Goal: Check status: Check status

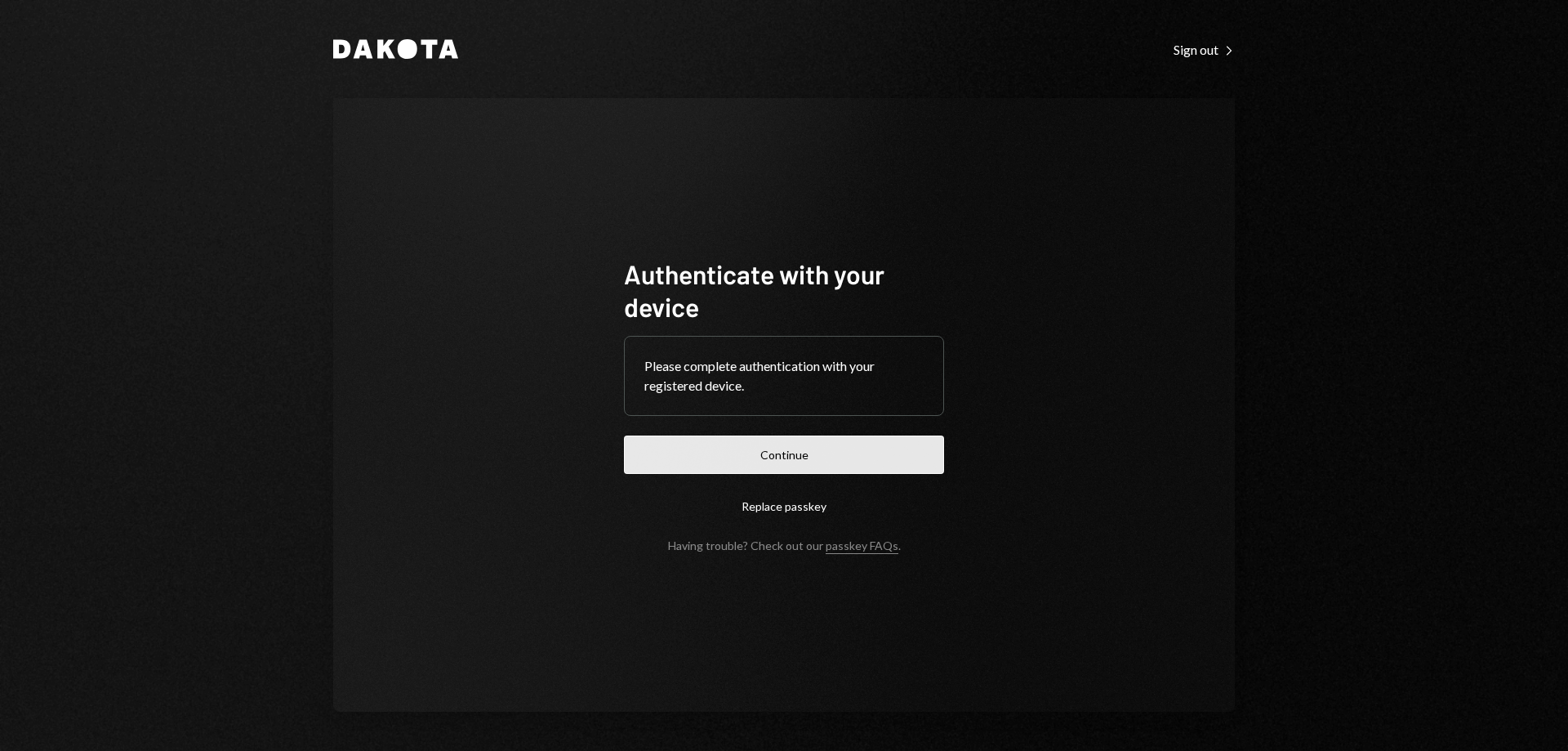
click at [818, 447] on button "Continue" at bounding box center [784, 455] width 320 height 39
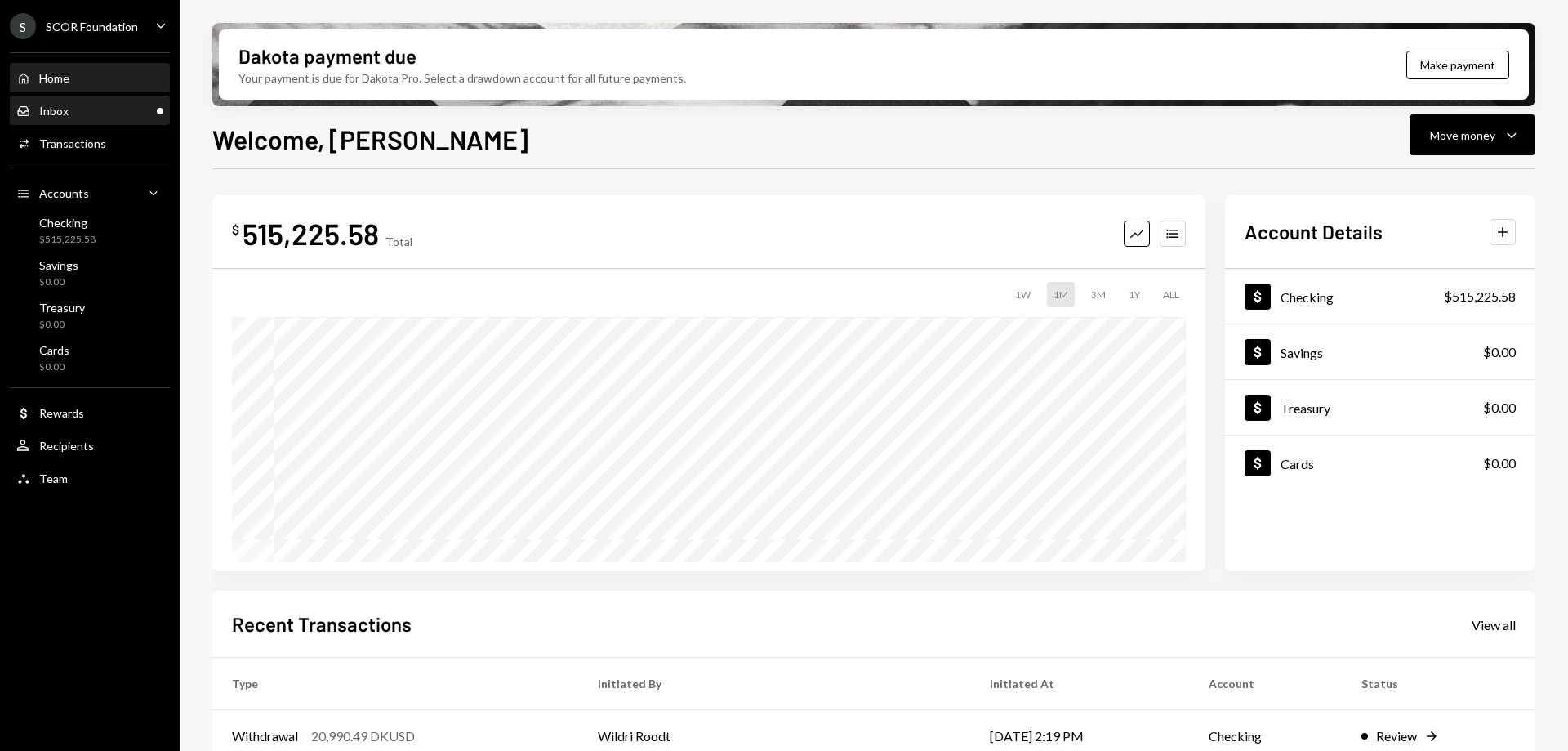
click at [118, 110] on div "Inbox Inbox" at bounding box center [90, 111] width 147 height 15
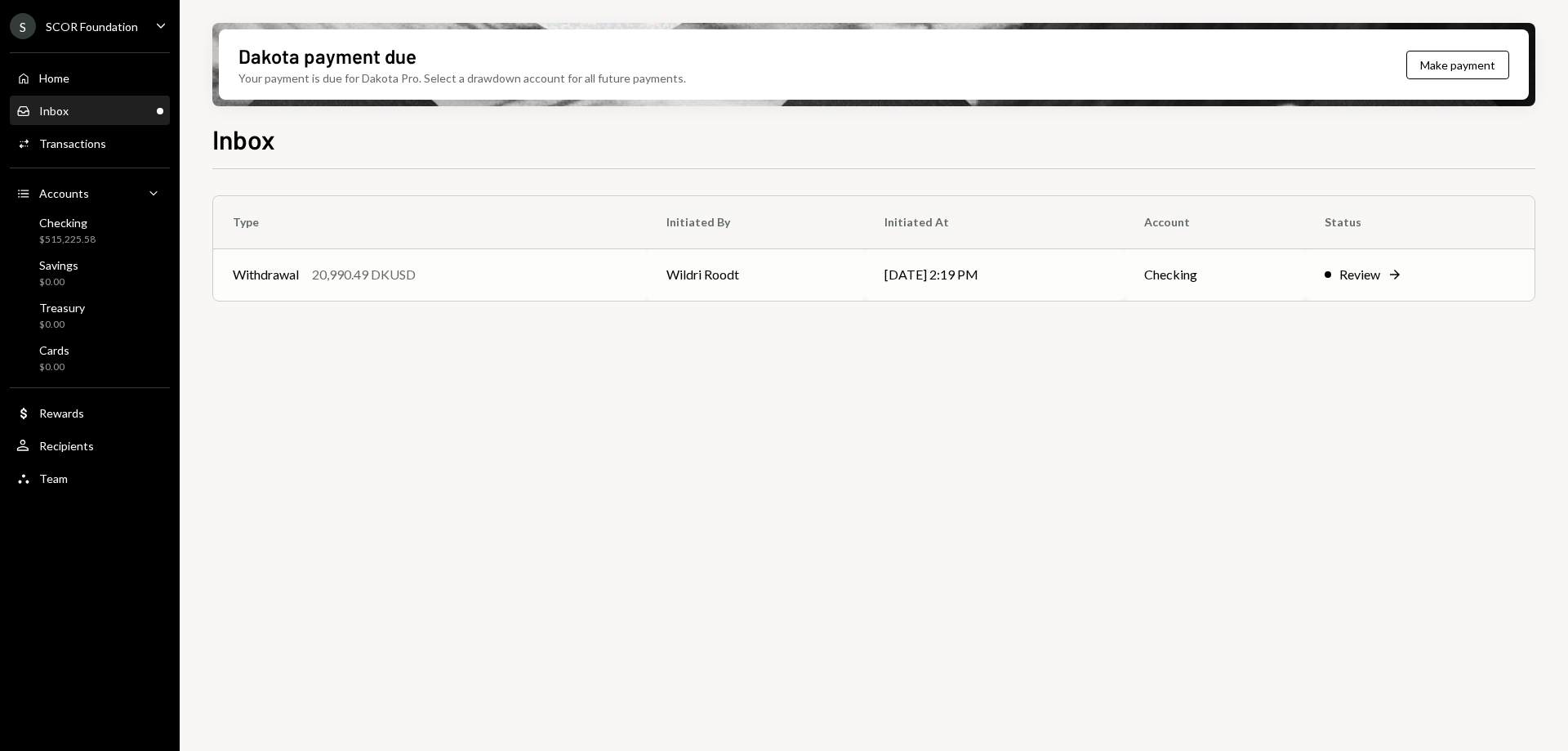
click at [471, 272] on div "Withdrawal 20,990.49 DKUSD" at bounding box center [430, 275] width 395 height 19
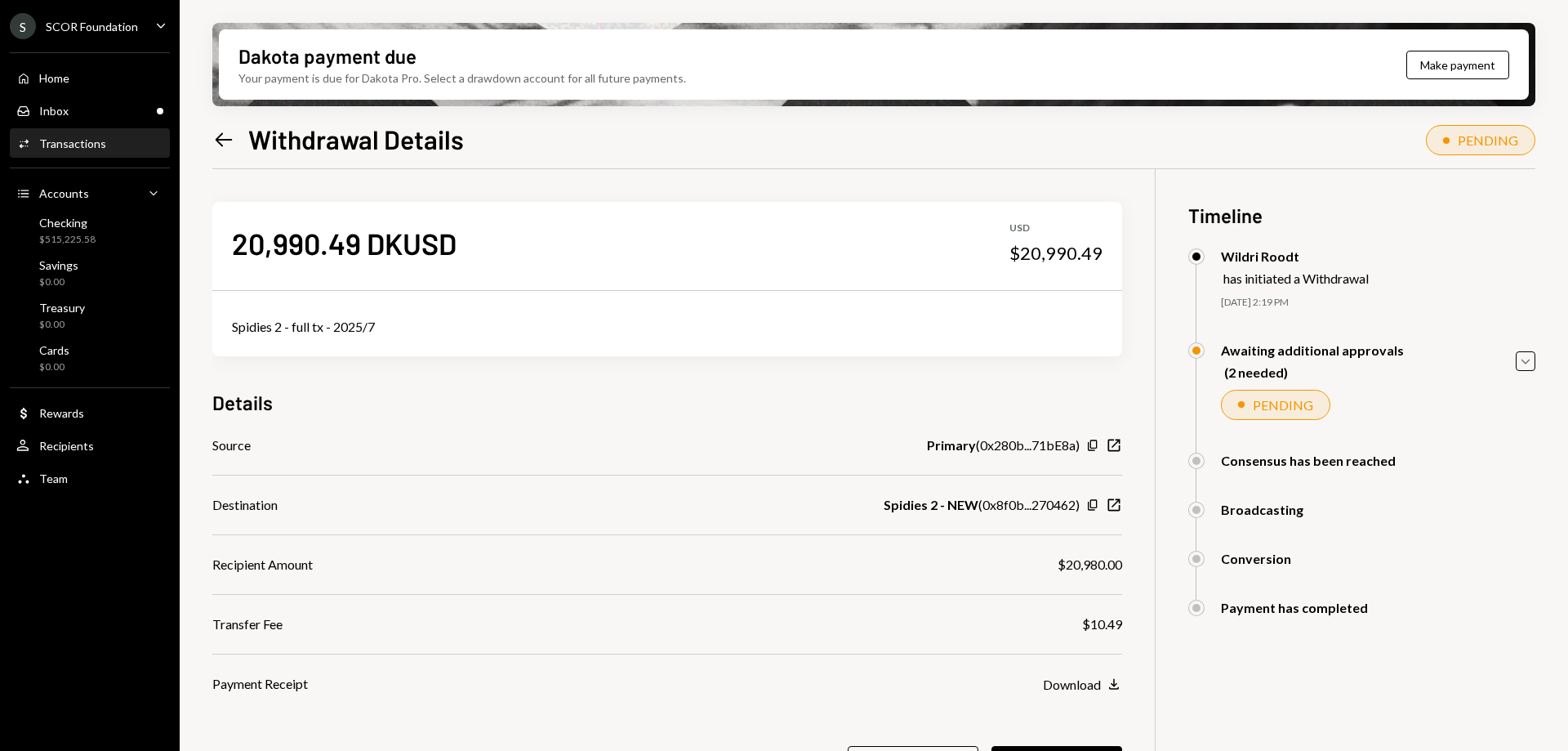
drag, startPoint x: 803, startPoint y: 395, endPoint x: 732, endPoint y: 379, distance: 72.8
click at [731, 379] on div "20,990.49 DKUSD USD $20,990.49 Spidies 2 - full tx - 2025/7 Details Source Prim…" at bounding box center [668, 503] width 910 height 668
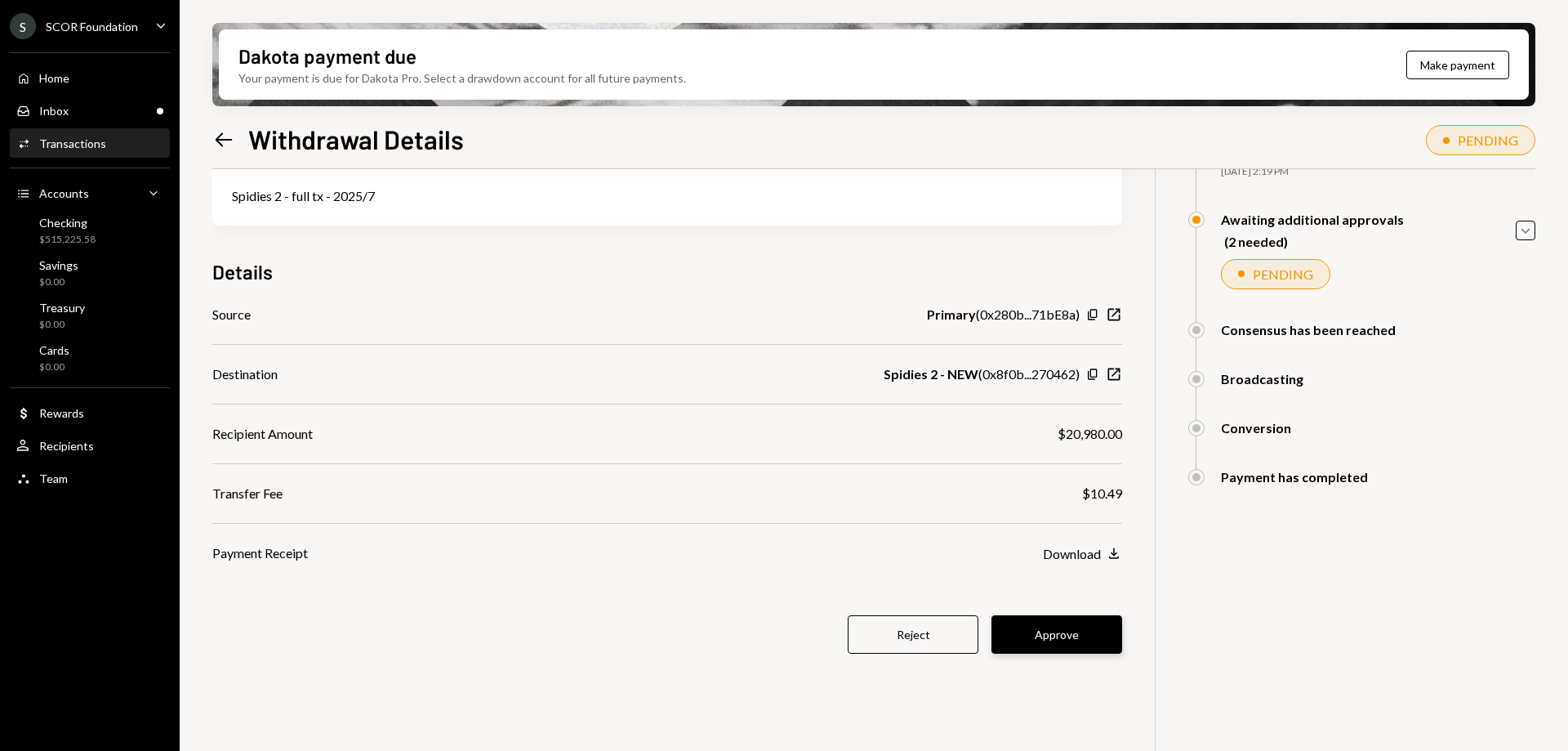
click at [1064, 648] on button "Approve" at bounding box center [1057, 635] width 131 height 39
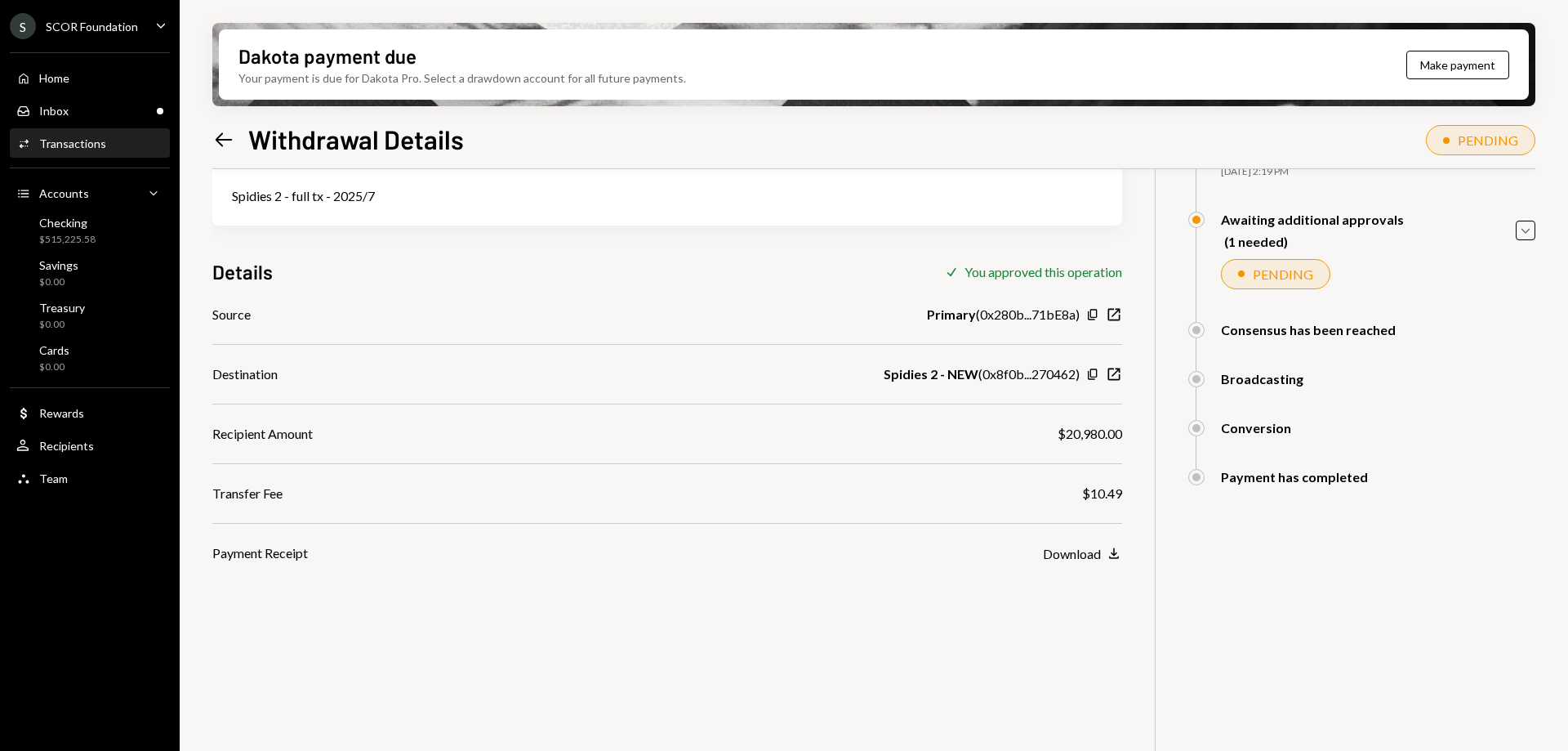
drag, startPoint x: 1012, startPoint y: 243, endPoint x: 859, endPoint y: 233, distance: 153.3
click at [859, 233] on div "20,990.49 DKUSD USD $20,990.49 Spidies 2 - full tx - 2025/7 Details Check You a…" at bounding box center [668, 301] width 910 height 524
click at [849, 235] on div "20,990.49 DKUSD USD $20,990.49 Spidies 2 - full tx - 2025/7 Details Check You a…" at bounding box center [668, 301] width 910 height 524
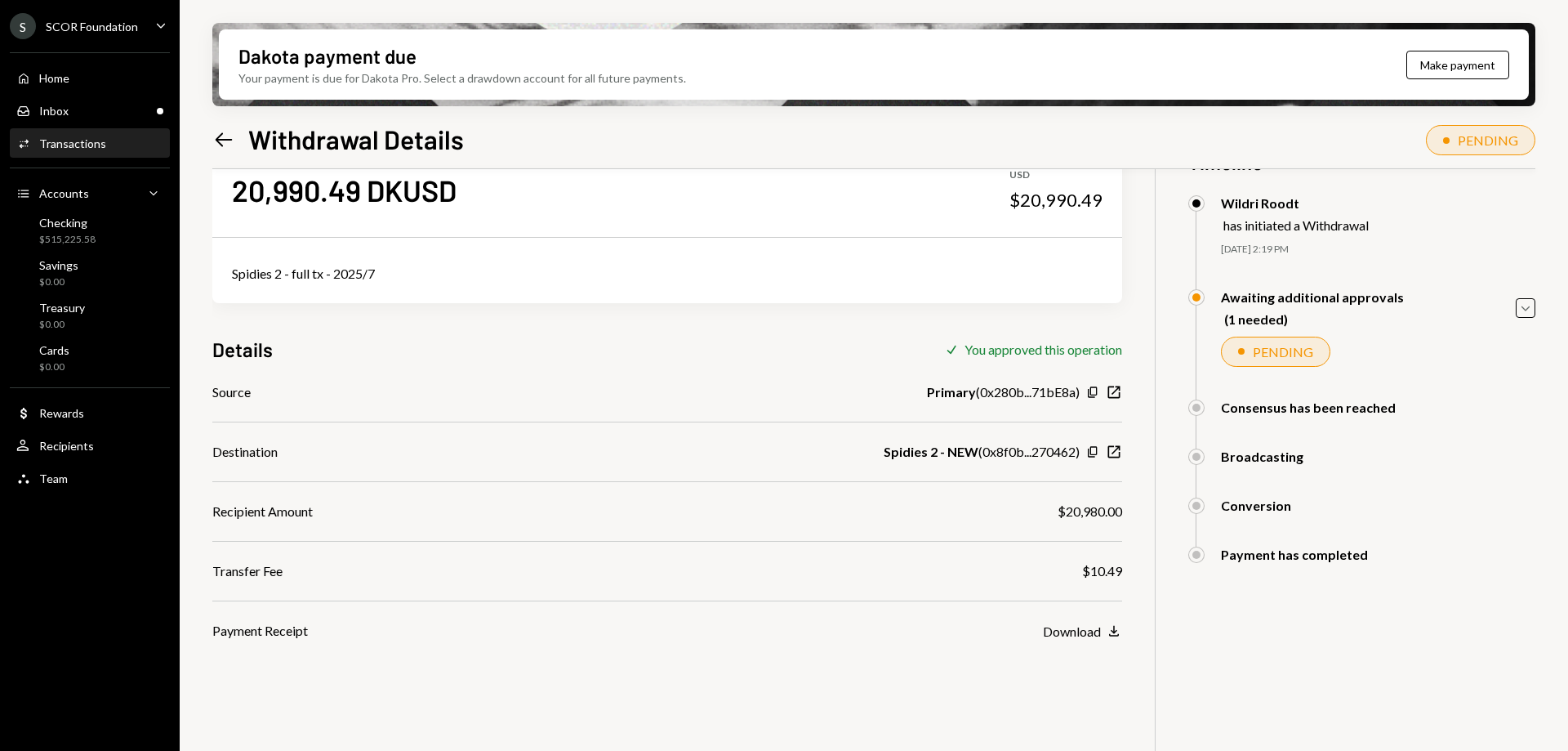
scroll to position [0, 0]
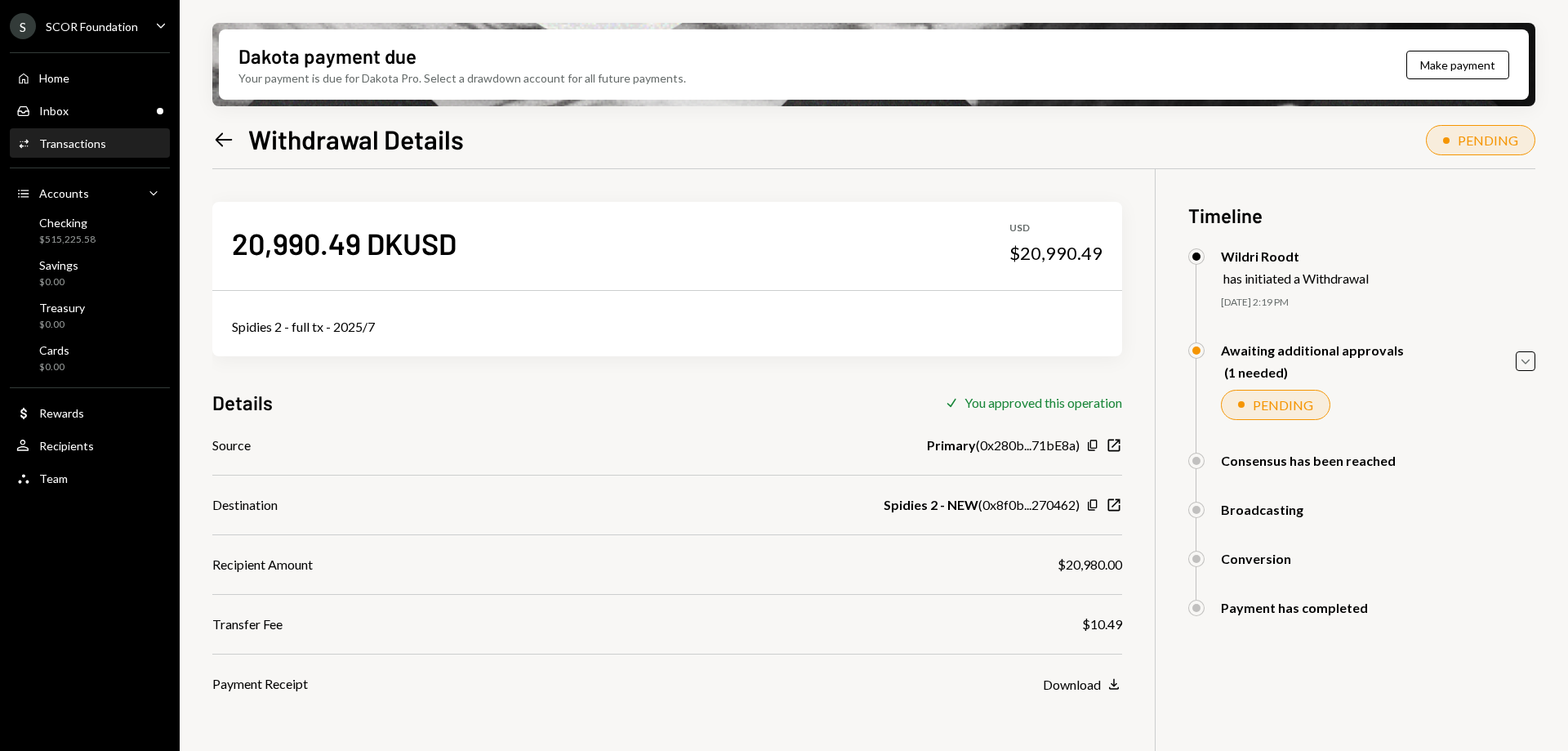
drag, startPoint x: 776, startPoint y: 364, endPoint x: 762, endPoint y: 364, distance: 14.0
drag, startPoint x: 762, startPoint y: 364, endPoint x: 587, endPoint y: 353, distance: 175.3
click at [587, 353] on div "Spidies 2 - full tx - 2025/7" at bounding box center [668, 326] width 910 height 59
drag, startPoint x: 587, startPoint y: 353, endPoint x: 567, endPoint y: 350, distance: 20.2
click at [570, 351] on div "Spidies 2 - full tx - 2025/7" at bounding box center [668, 326] width 910 height 59
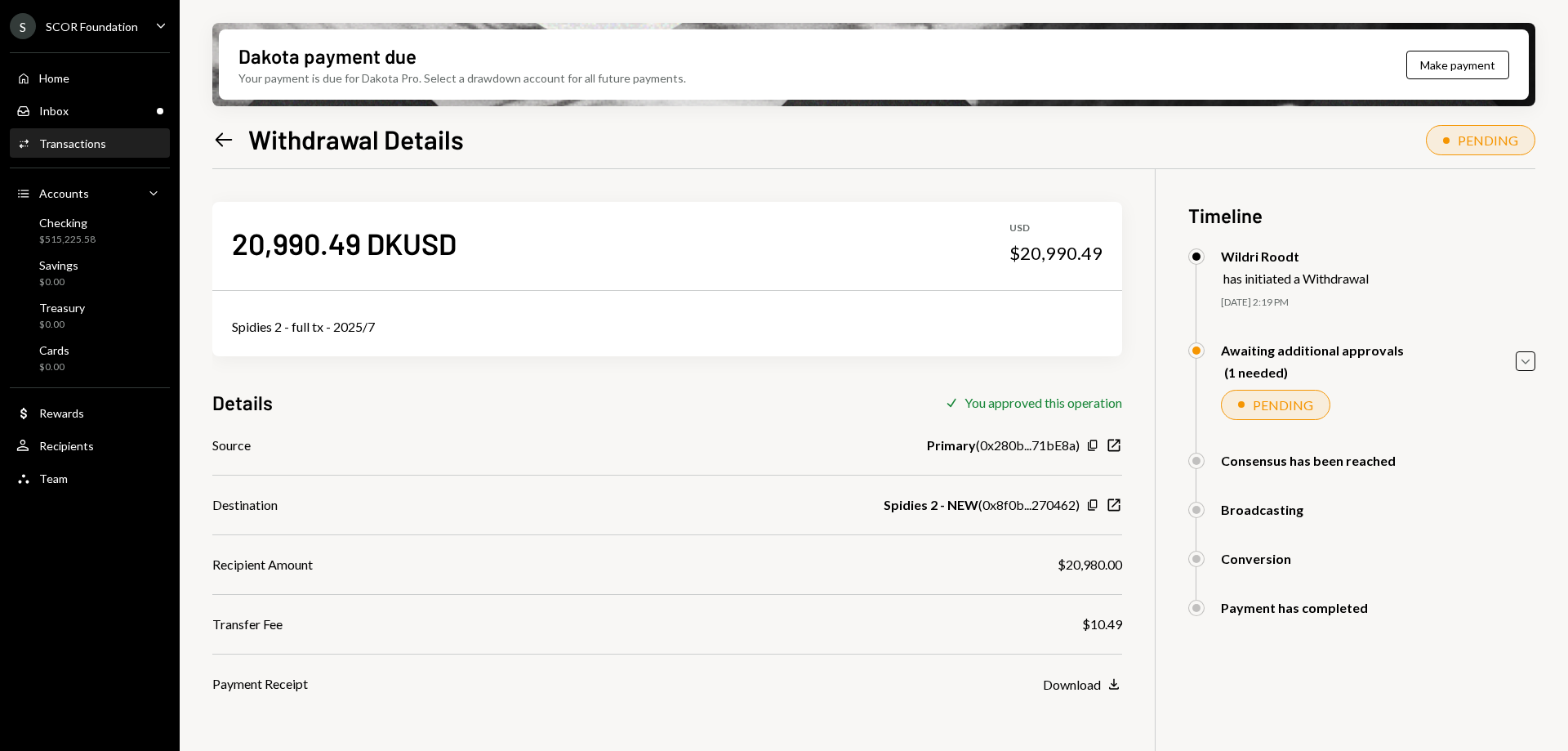
drag, startPoint x: 548, startPoint y: 350, endPoint x: 423, endPoint y: 365, distance: 125.9
click at [415, 358] on div "20,990.49 DKUSD USD $20,990.49 Spidies 2 - full tx - 2025/7 Details Check You a…" at bounding box center [668, 431] width 910 height 524
drag, startPoint x: 475, startPoint y: 393, endPoint x: 436, endPoint y: 395, distance: 39.1
click at [436, 395] on div "Details Check You approved this operation" at bounding box center [668, 403] width 910 height 27
drag, startPoint x: 427, startPoint y: 395, endPoint x: 410, endPoint y: 388, distance: 18.4
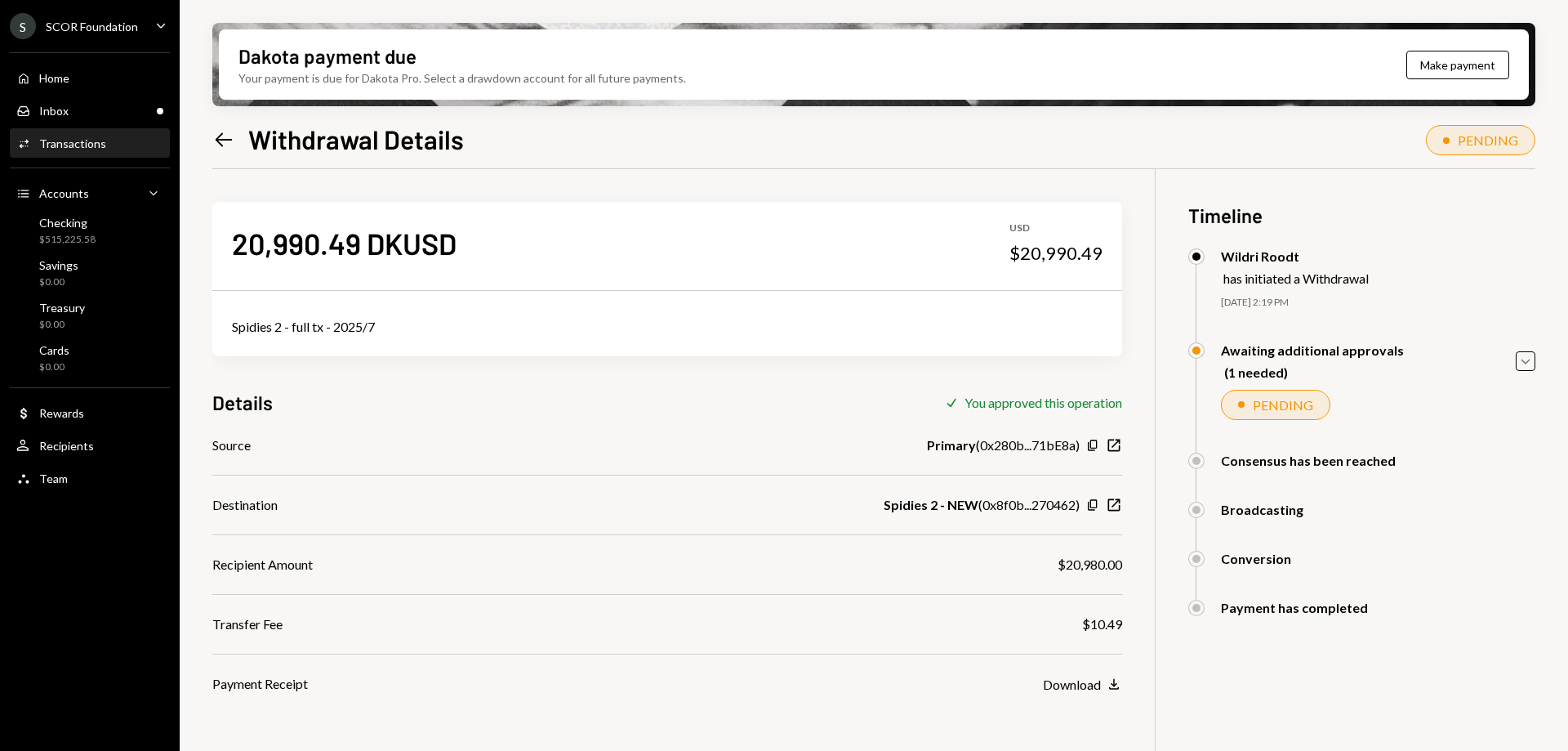
click at [410, 388] on div "20,990.49 DKUSD USD $20,990.49 Spidies 2 - full tx - 2025/7 Details Check You a…" at bounding box center [668, 431] width 910 height 524
click at [406, 388] on div "20,990.49 DKUSD USD $20,990.49 Spidies 2 - full tx - 2025/7 Details Check You a…" at bounding box center [668, 431] width 910 height 524
drag, startPoint x: 412, startPoint y: 388, endPoint x: 400, endPoint y: 388, distance: 12.0
click at [400, 388] on div "20,990.49 DKUSD USD $20,990.49 Spidies 2 - full tx - 2025/7 Details Check You a…" at bounding box center [668, 431] width 910 height 524
click at [375, 384] on div "20,990.49 DKUSD USD $20,990.49 Spidies 2 - full tx - 2025/7 Details Check You a…" at bounding box center [668, 431] width 910 height 524
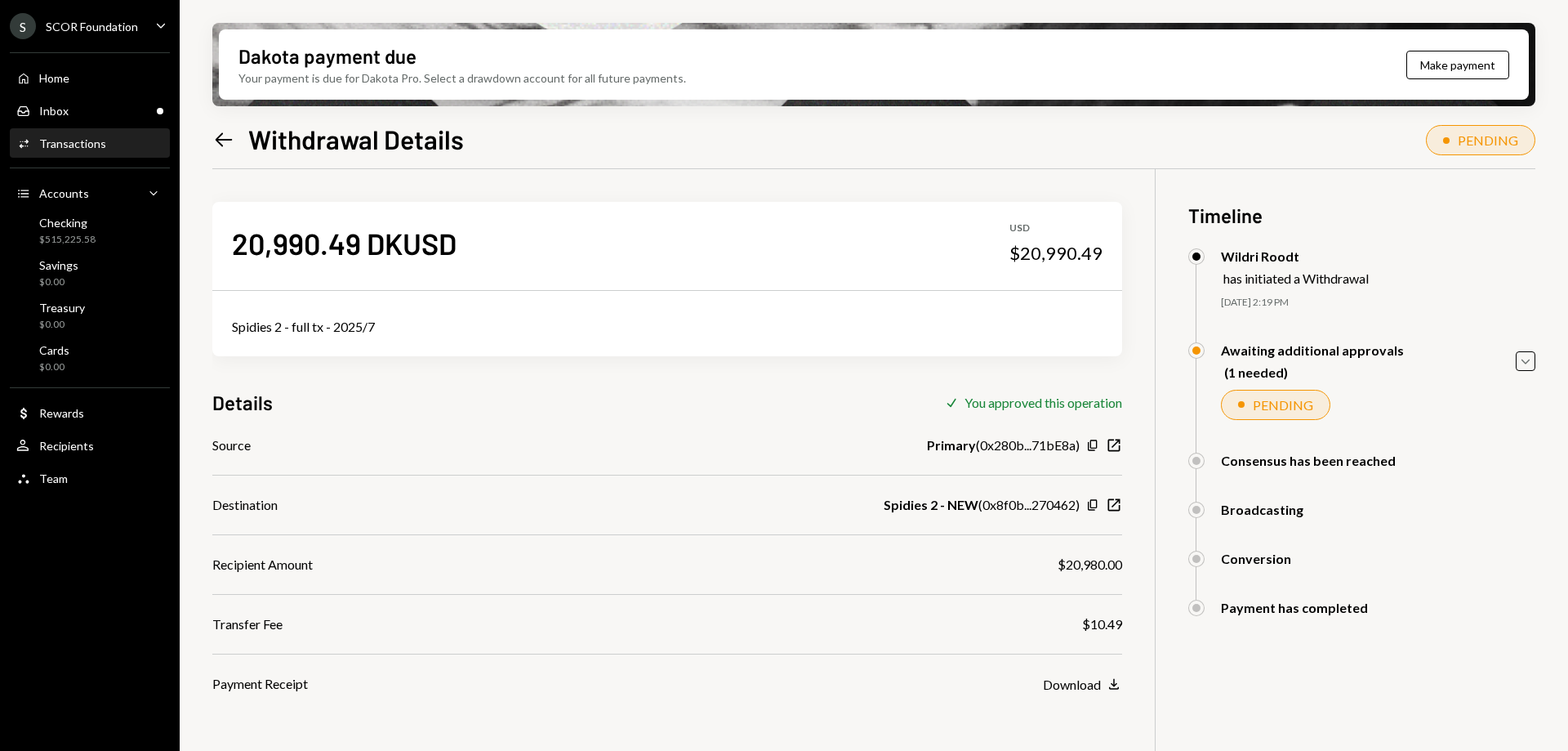
drag, startPoint x: 364, startPoint y: 380, endPoint x: 355, endPoint y: 377, distance: 9.5
click at [355, 377] on div "20,990.49 DKUSD USD $20,990.49 Spidies 2 - full tx - 2025/7 Details Check You a…" at bounding box center [668, 431] width 910 height 524
click at [224, 132] on icon "Left Arrow" at bounding box center [224, 140] width 23 height 23
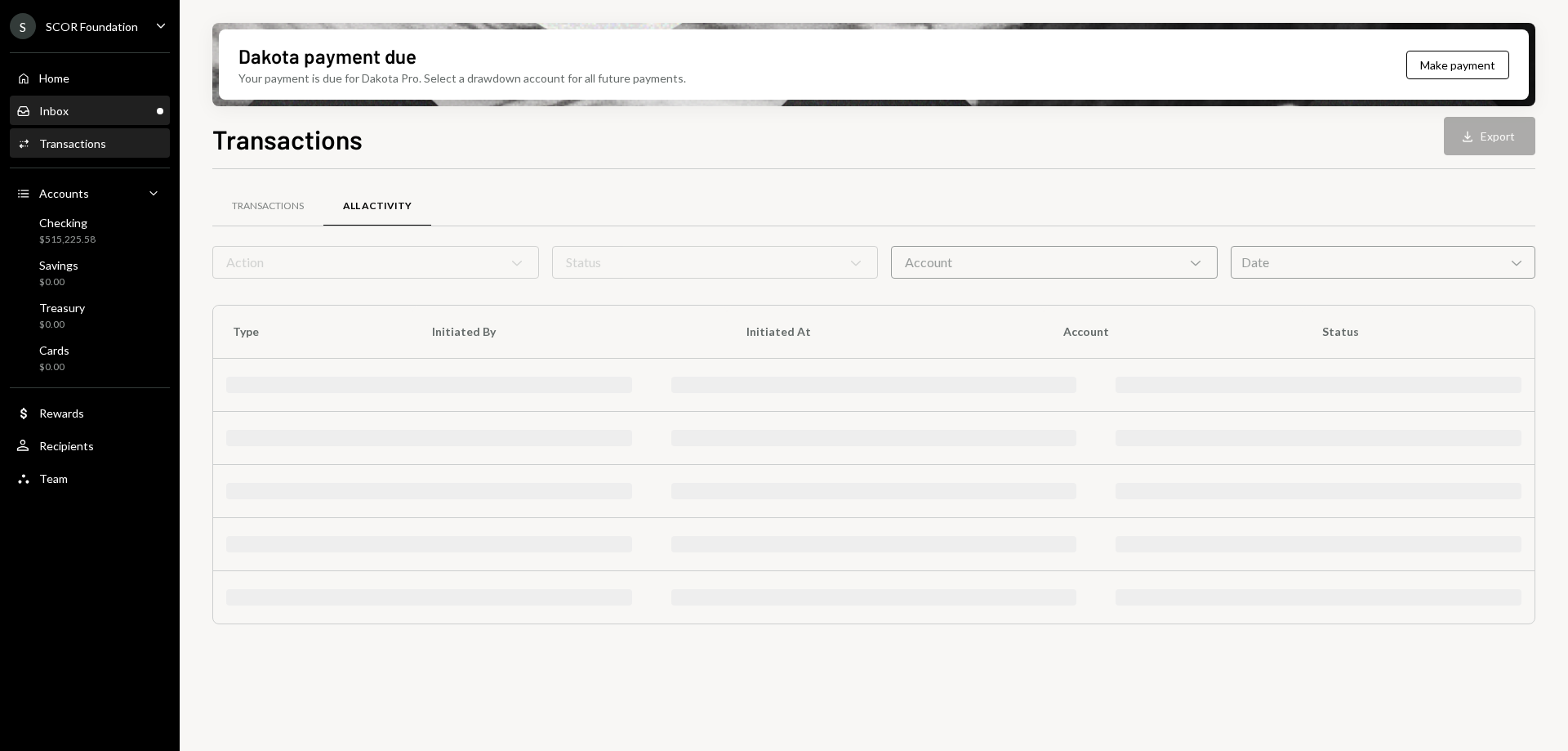
click at [90, 114] on div "Inbox Inbox" at bounding box center [90, 111] width 147 height 15
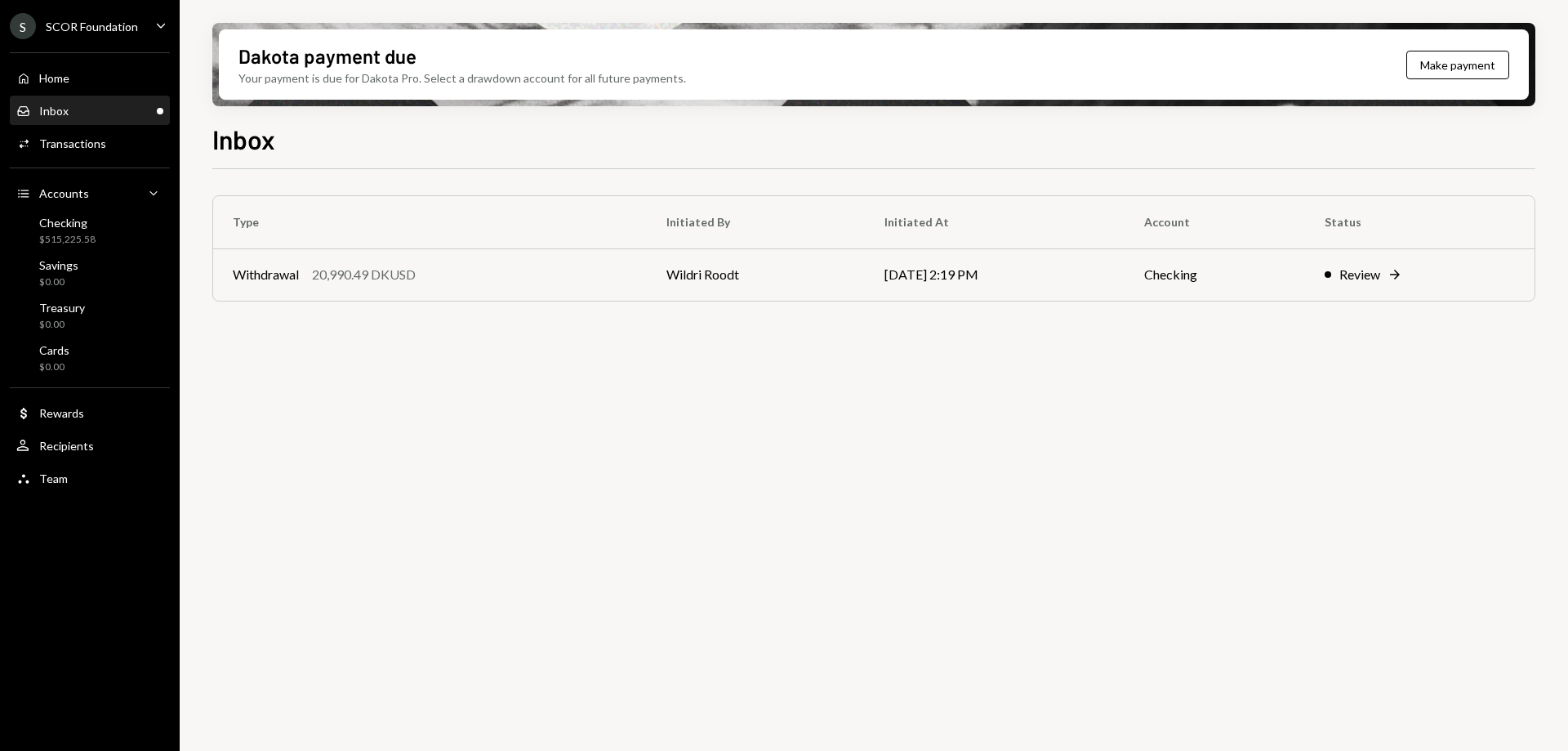
click at [103, 104] on div "Inbox Inbox" at bounding box center [90, 111] width 147 height 15
click at [103, 67] on div "Home Home" at bounding box center [90, 78] width 147 height 28
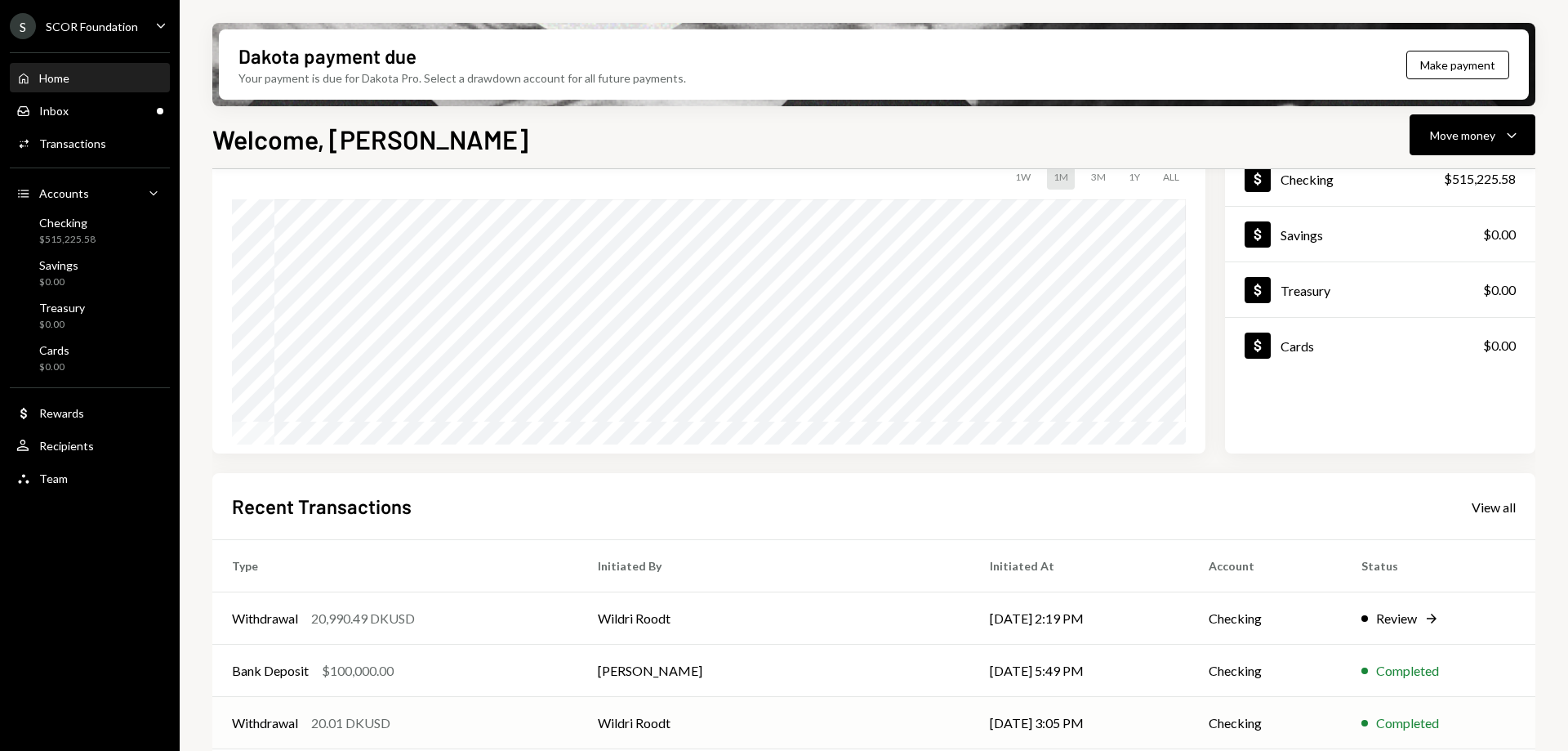
scroll to position [235, 0]
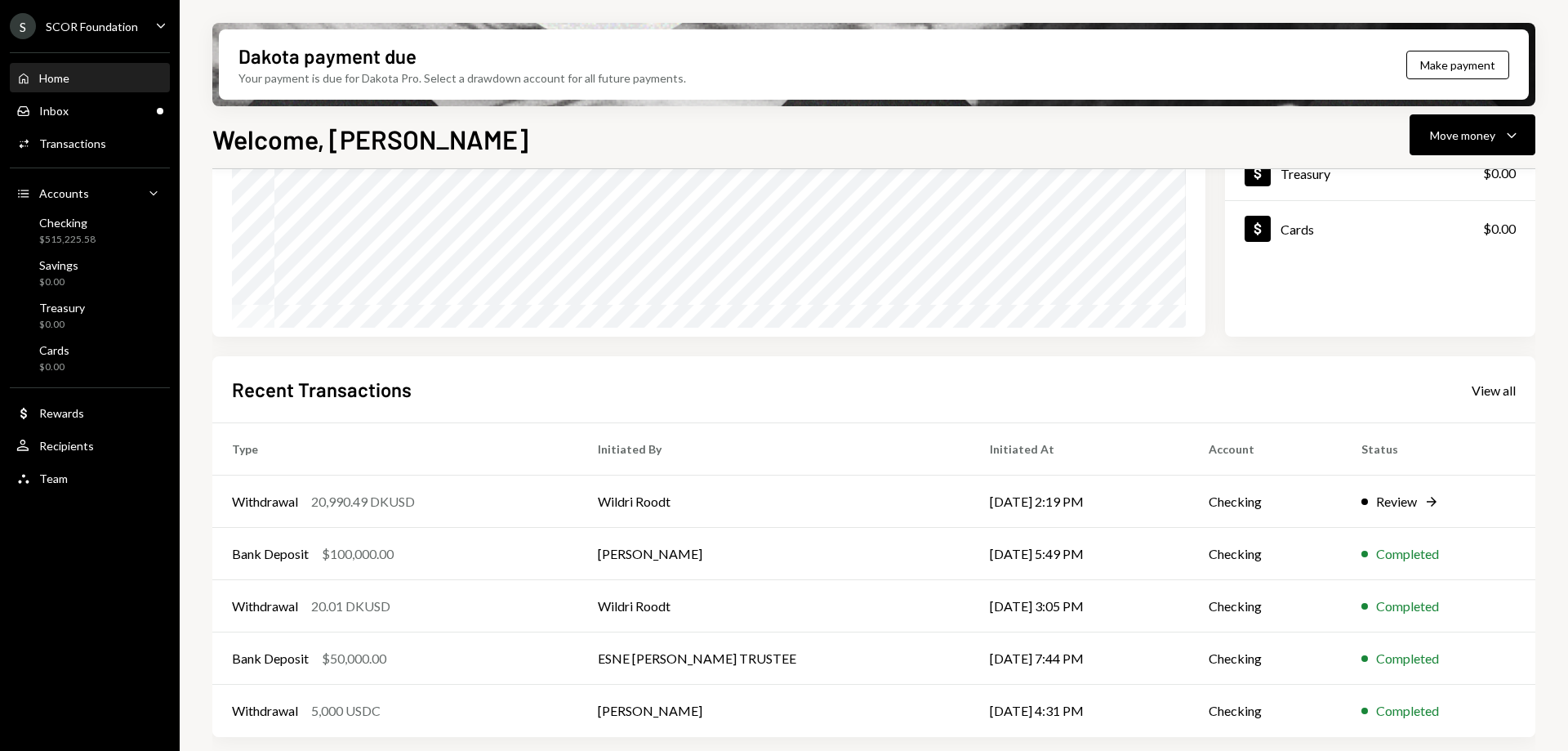
drag, startPoint x: 544, startPoint y: 385, endPoint x: 496, endPoint y: 379, distance: 48.4
click at [512, 383] on div "Recent Transactions View all" at bounding box center [873, 389] width 1284 height 27
click at [493, 377] on div "Recent Transactions View all" at bounding box center [873, 389] width 1284 height 27
drag, startPoint x: 493, startPoint y: 377, endPoint x: 482, endPoint y: 372, distance: 12.1
click at [482, 372] on div "Recent Transactions View all Type Initiated By Initiated At Account Status With…" at bounding box center [874, 546] width 1323 height 380
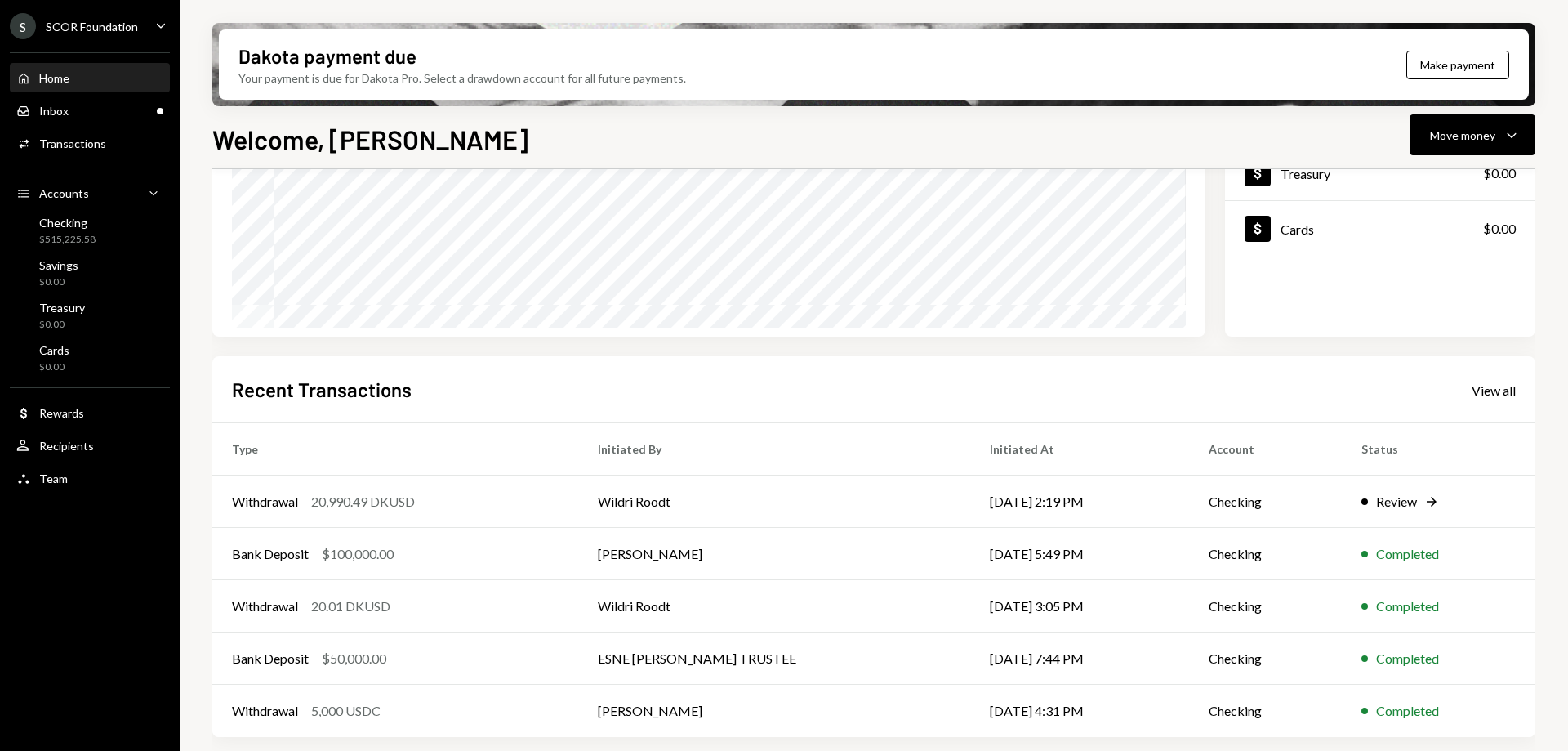
drag, startPoint x: 537, startPoint y: 404, endPoint x: 513, endPoint y: 399, distance: 24.5
click at [513, 399] on div "Recent Transactions View all" at bounding box center [873, 389] width 1284 height 27
drag, startPoint x: 504, startPoint y: 397, endPoint x: 493, endPoint y: 393, distance: 11.7
click at [493, 393] on div "Recent Transactions View all" at bounding box center [873, 389] width 1284 height 27
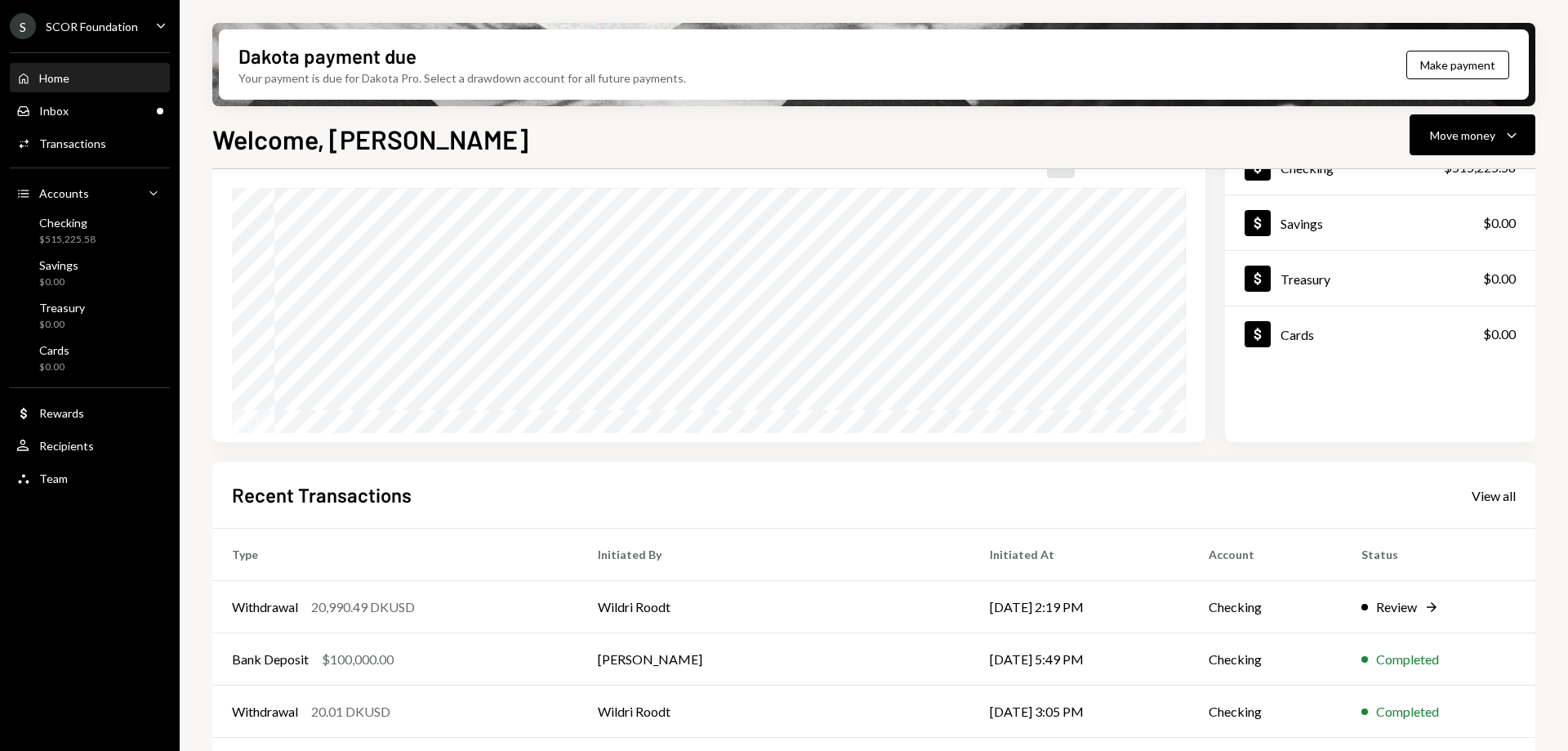
scroll to position [0, 0]
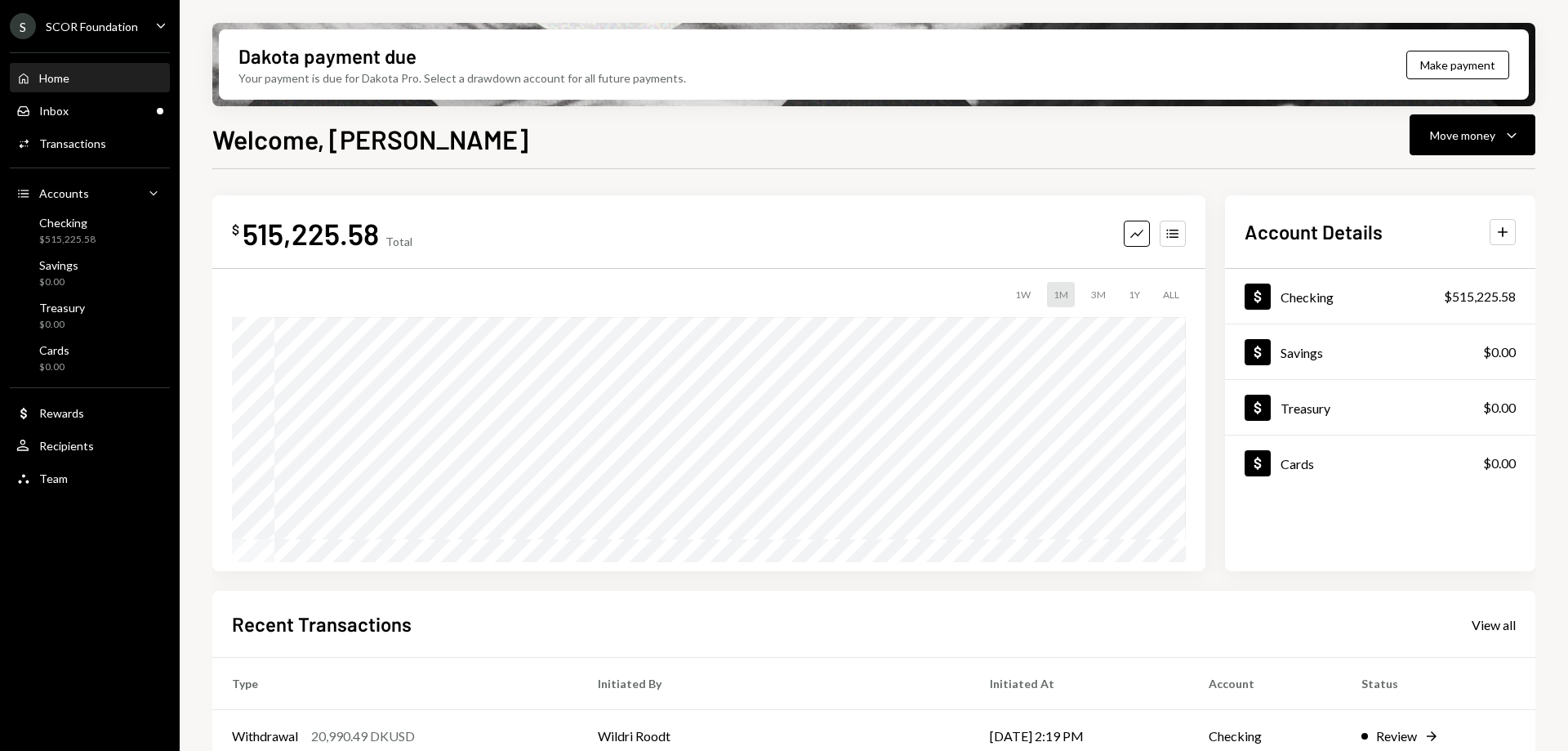
drag, startPoint x: 124, startPoint y: 9, endPoint x: 134, endPoint y: 52, distance: 44.1
click at [124, 9] on ul "S SCOR Foundation Caret Down Home Home Inbox Inbox Activities Transactions Acco…" at bounding box center [89, 247] width 180 height 496
click at [136, 15] on div "S SCOR Foundation Caret Down" at bounding box center [89, 25] width 180 height 26
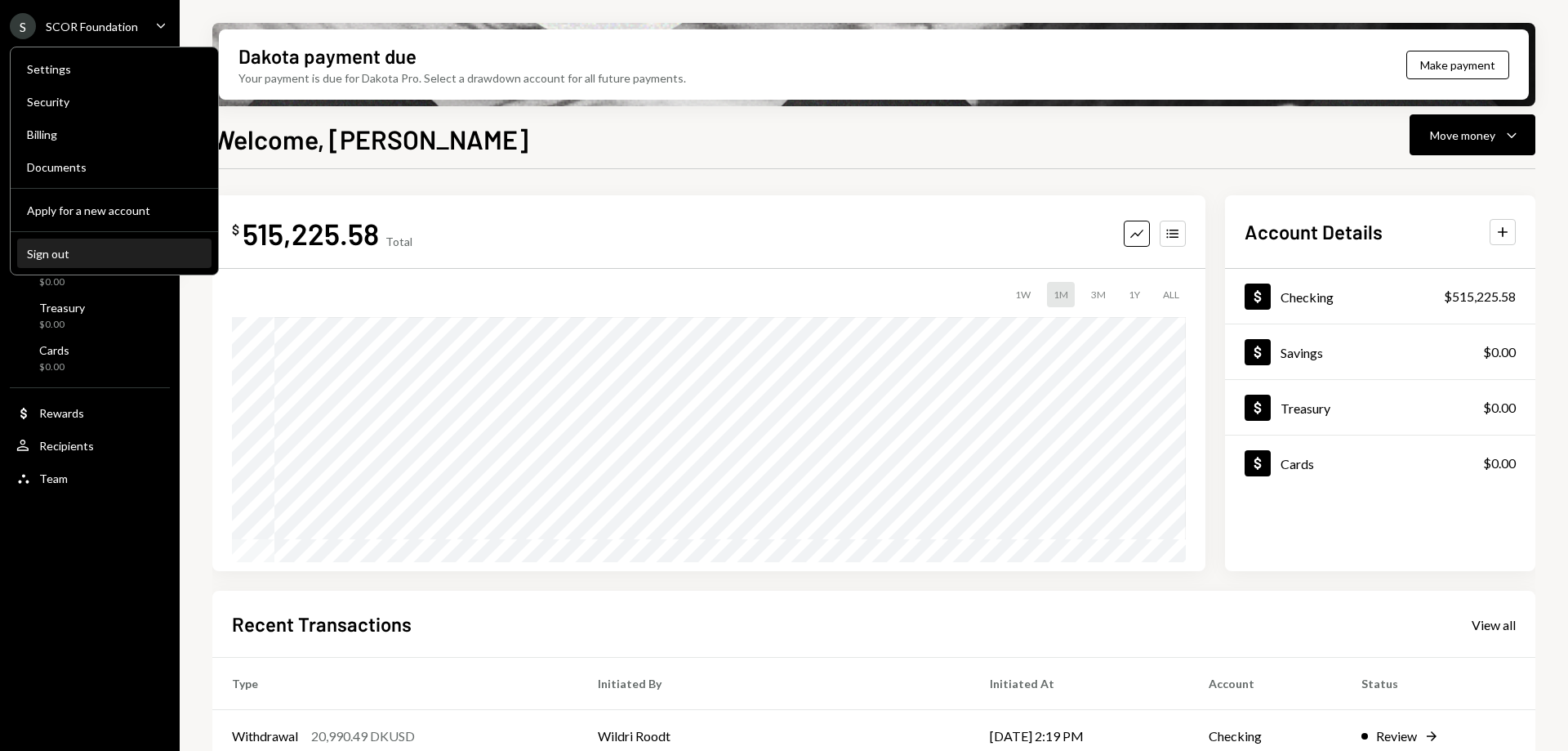
click at [103, 261] on button "Sign out" at bounding box center [114, 254] width 194 height 29
